Goal: Information Seeking & Learning: Learn about a topic

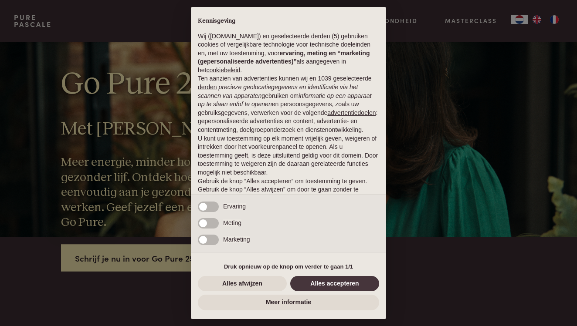
click at [261, 290] on button "Alles afwijzen" at bounding box center [242, 284] width 89 height 16
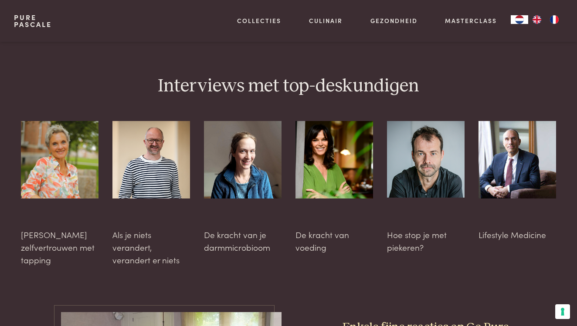
scroll to position [2238, 0]
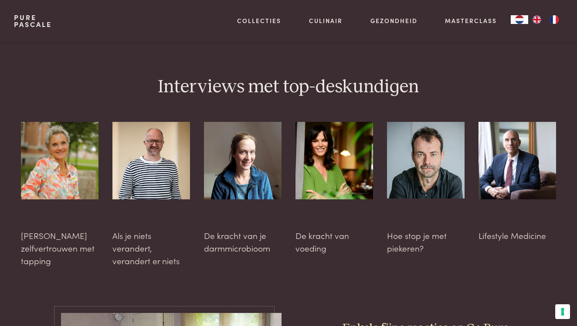
click at [233, 214] on div at bounding box center [243, 188] width 78 height 133
click at [231, 122] on img at bounding box center [243, 161] width 78 height 78
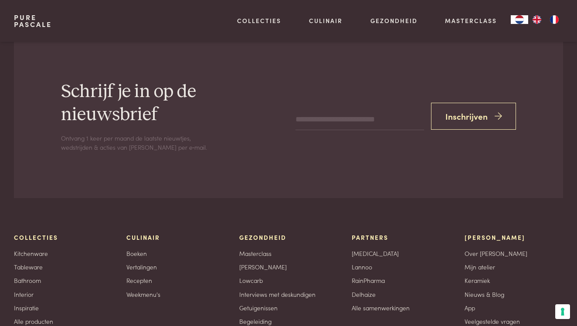
scroll to position [2890, 0]
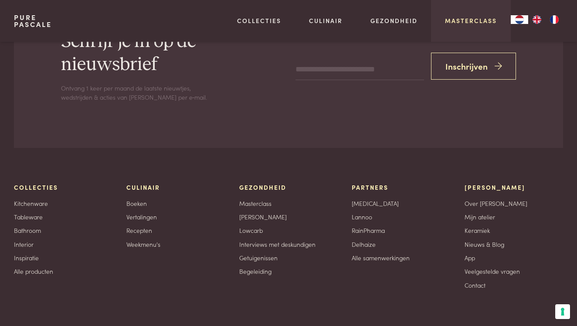
click at [454, 17] on link "Masterclass" at bounding box center [471, 20] width 52 height 9
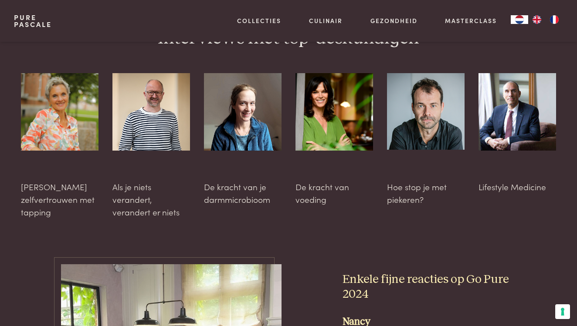
scroll to position [2283, 0]
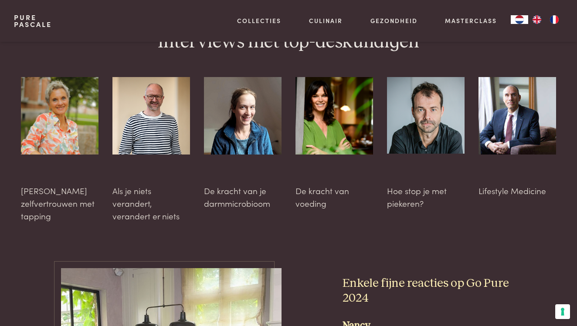
click at [240, 104] on img at bounding box center [243, 116] width 78 height 78
click at [229, 170] on div at bounding box center [243, 143] width 78 height 133
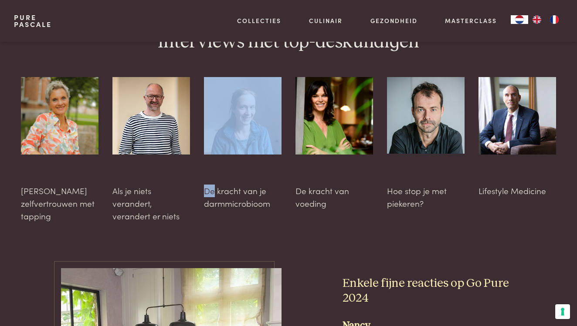
click at [229, 170] on div at bounding box center [243, 143] width 78 height 133
click at [235, 168] on div at bounding box center [243, 143] width 78 height 133
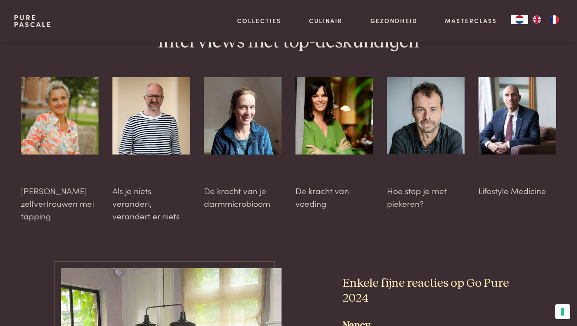
click at [164, 118] on img at bounding box center [151, 116] width 78 height 78
click at [132, 184] on div at bounding box center [151, 149] width 78 height 145
click at [324, 180] on div at bounding box center [335, 143] width 78 height 133
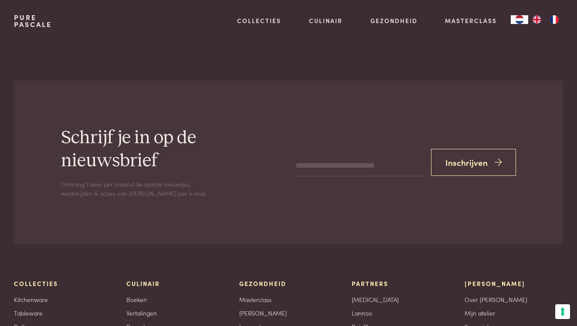
scroll to position [2890, 0]
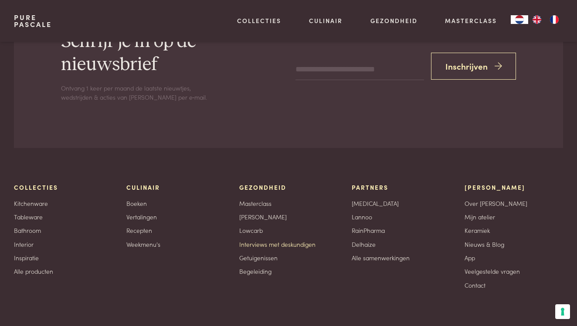
click at [264, 240] on link "Interviews met deskundigen" at bounding box center [277, 244] width 76 height 9
